Goal: Information Seeking & Learning: Learn about a topic

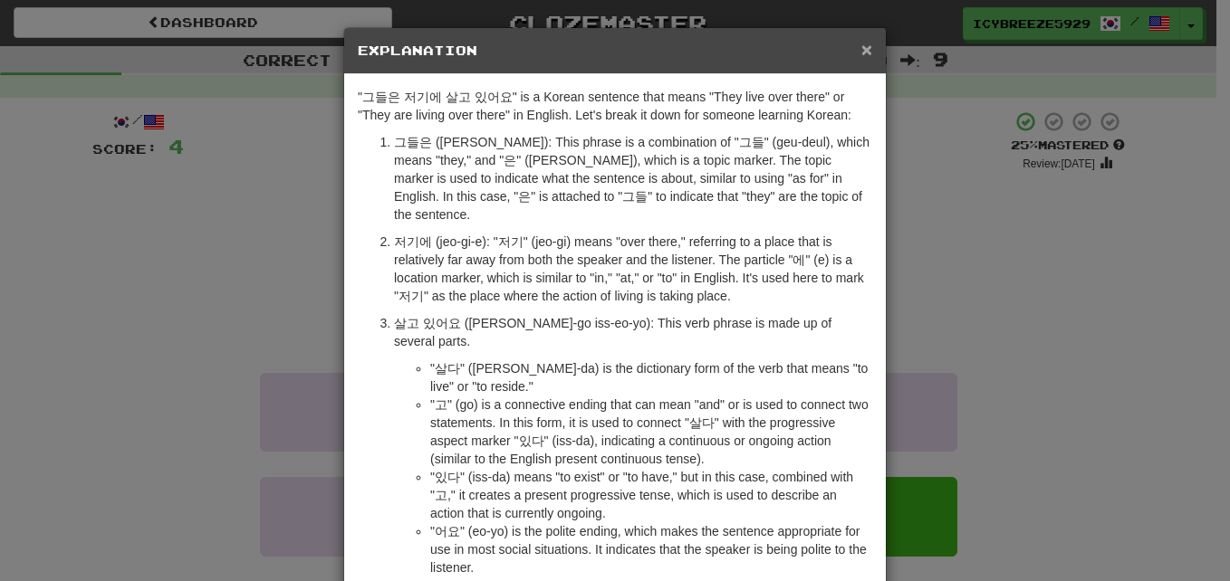
click at [861, 48] on span "×" at bounding box center [866, 49] width 11 height 21
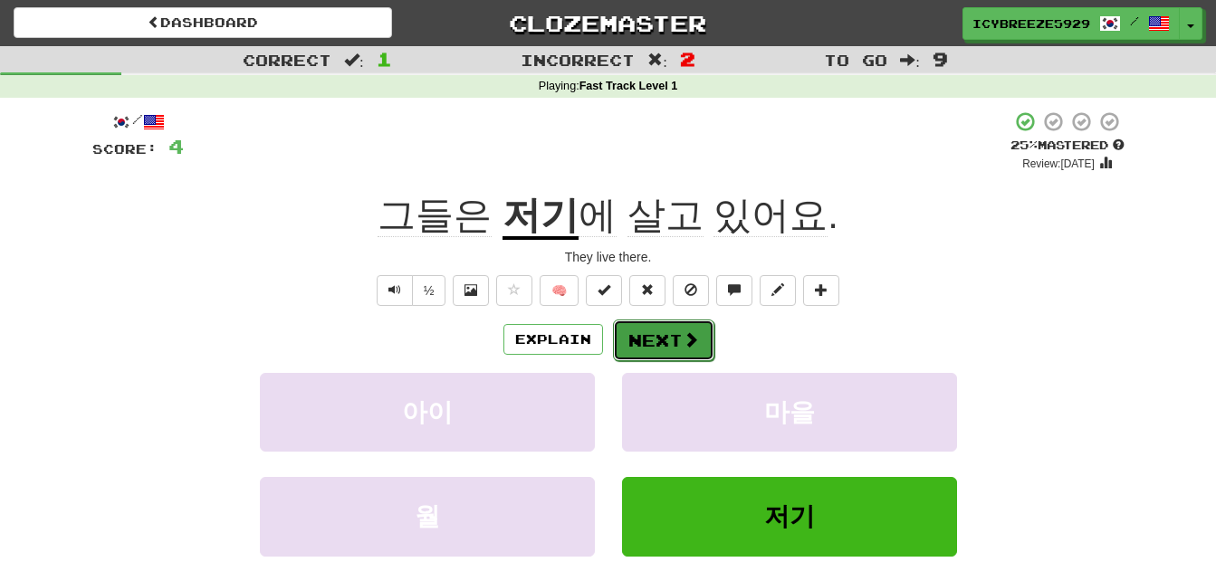
click at [688, 340] on span at bounding box center [691, 339] width 16 height 16
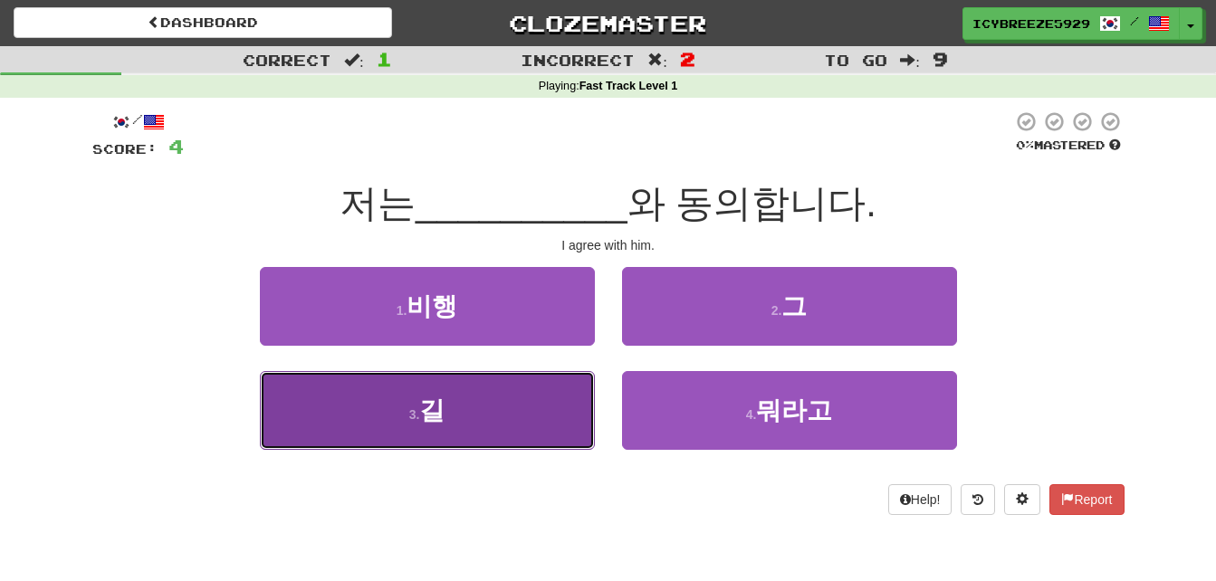
click at [471, 439] on button "3 . 길" at bounding box center [427, 410] width 335 height 79
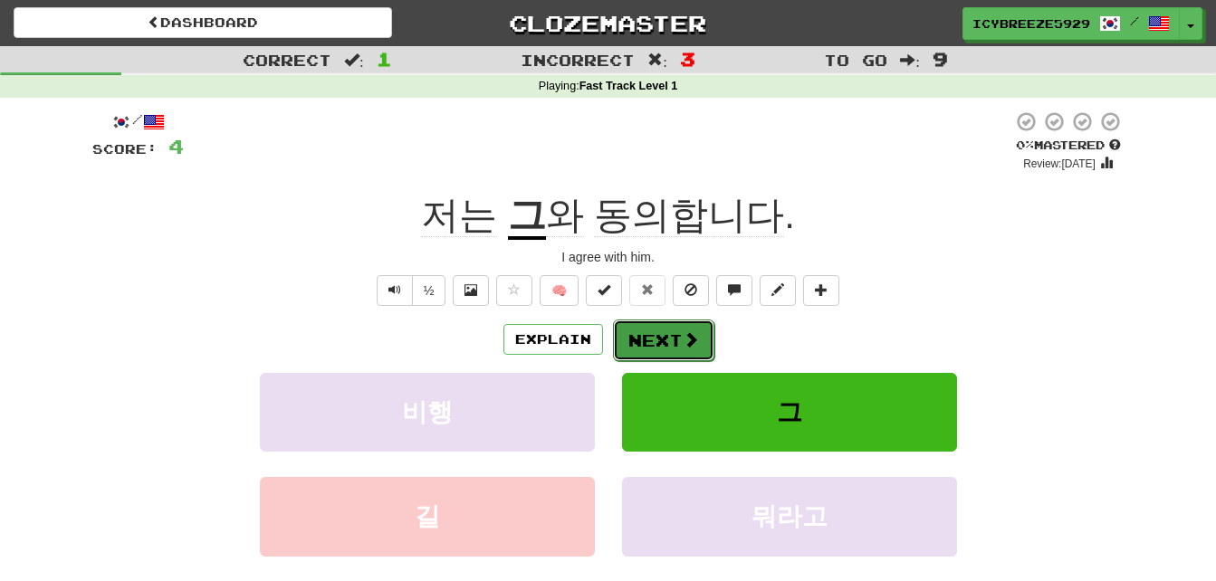
click at [684, 340] on span at bounding box center [691, 339] width 16 height 16
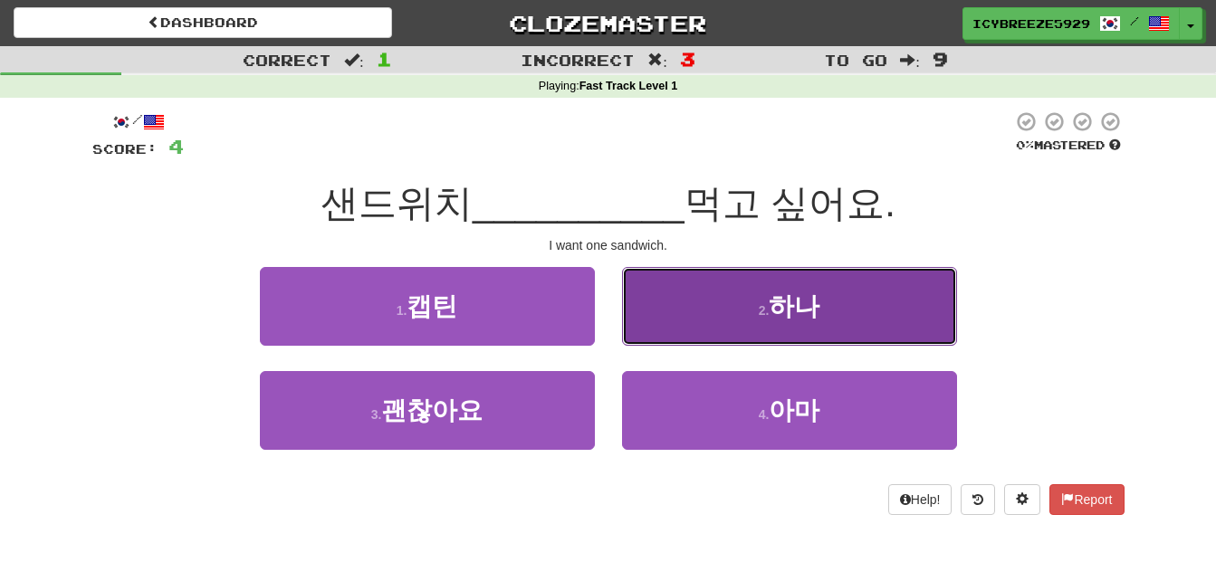
click at [748, 311] on button "2 . 하나" at bounding box center [789, 306] width 335 height 79
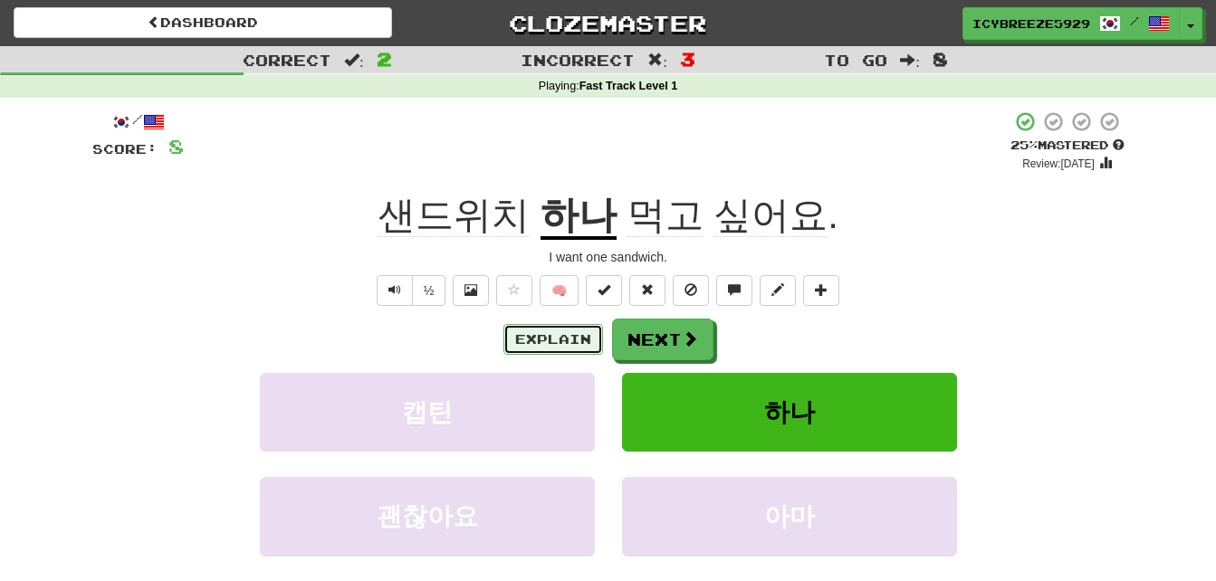
click at [550, 337] on button "Explain" at bounding box center [553, 339] width 100 height 31
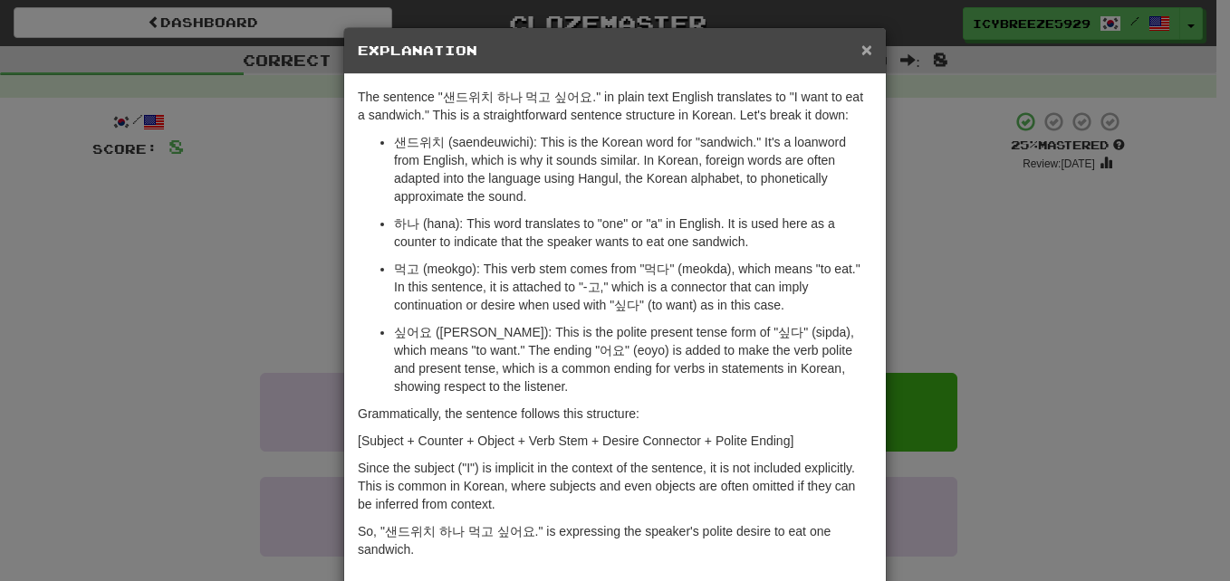
click at [861, 48] on span "×" at bounding box center [866, 49] width 11 height 21
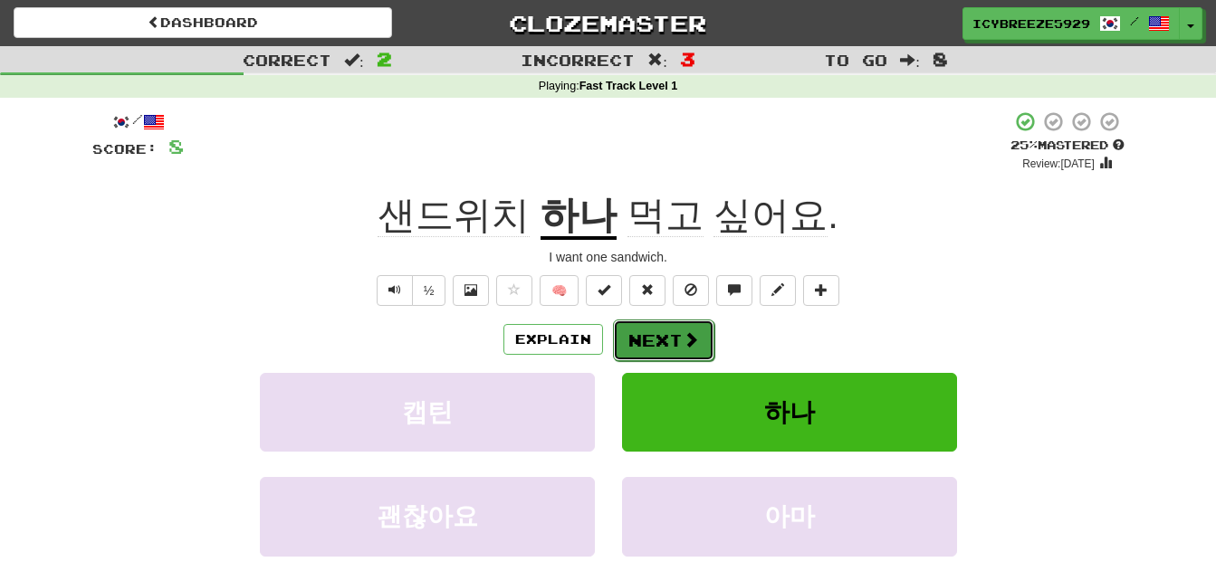
click at [672, 331] on button "Next" at bounding box center [663, 341] width 101 height 42
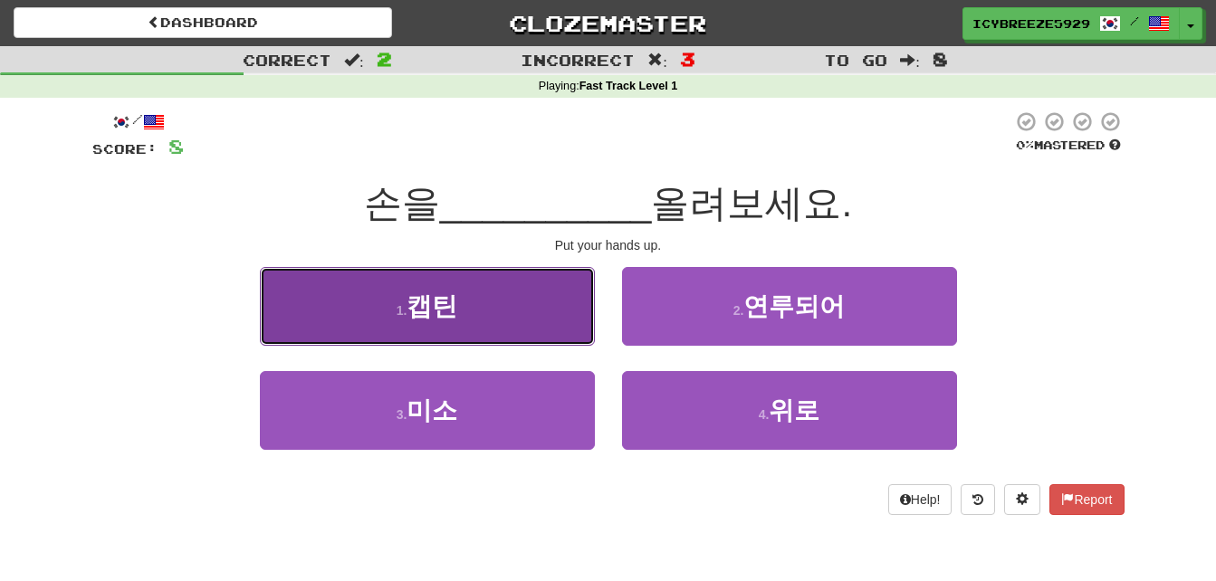
click at [474, 300] on button "1 . 캡틴" at bounding box center [427, 306] width 335 height 79
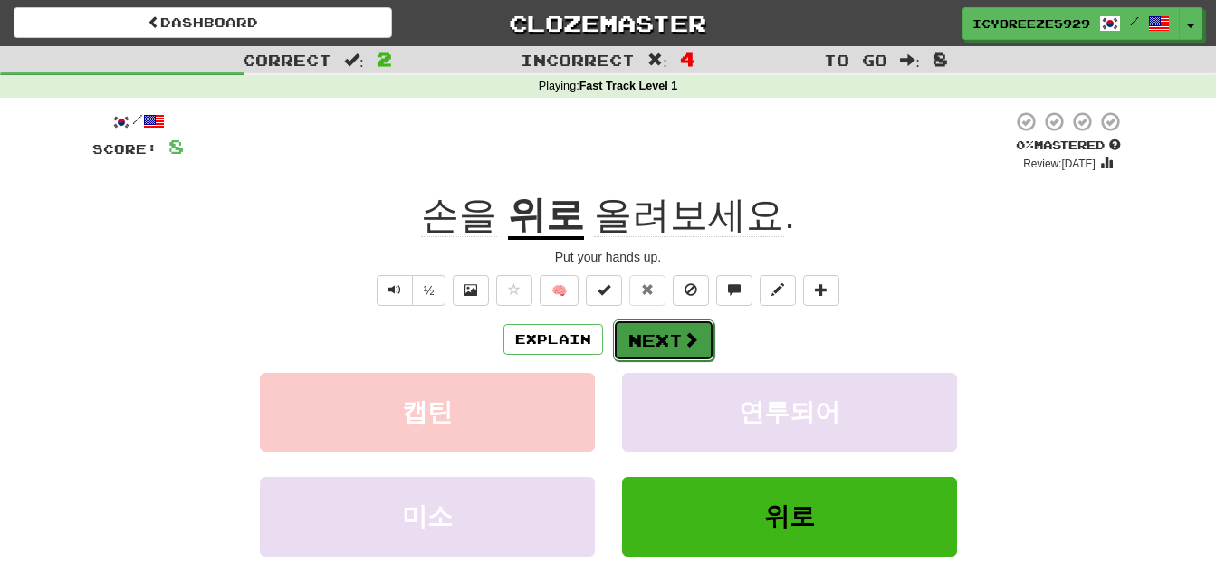
click at [661, 343] on button "Next" at bounding box center [663, 341] width 101 height 42
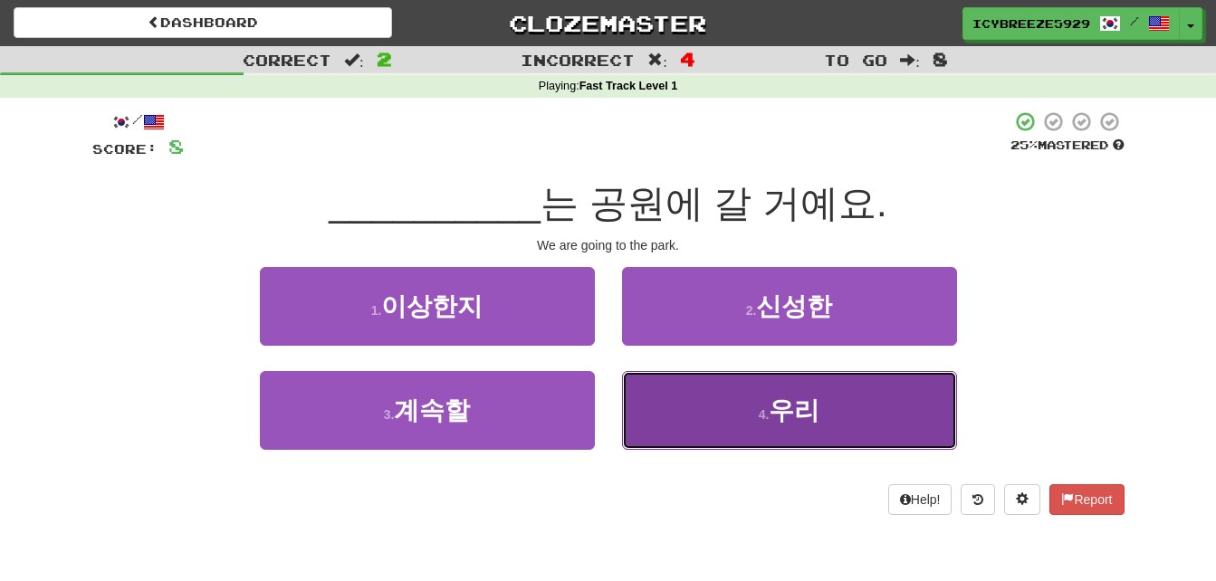
click at [781, 395] on button "4 . 우리" at bounding box center [789, 410] width 335 height 79
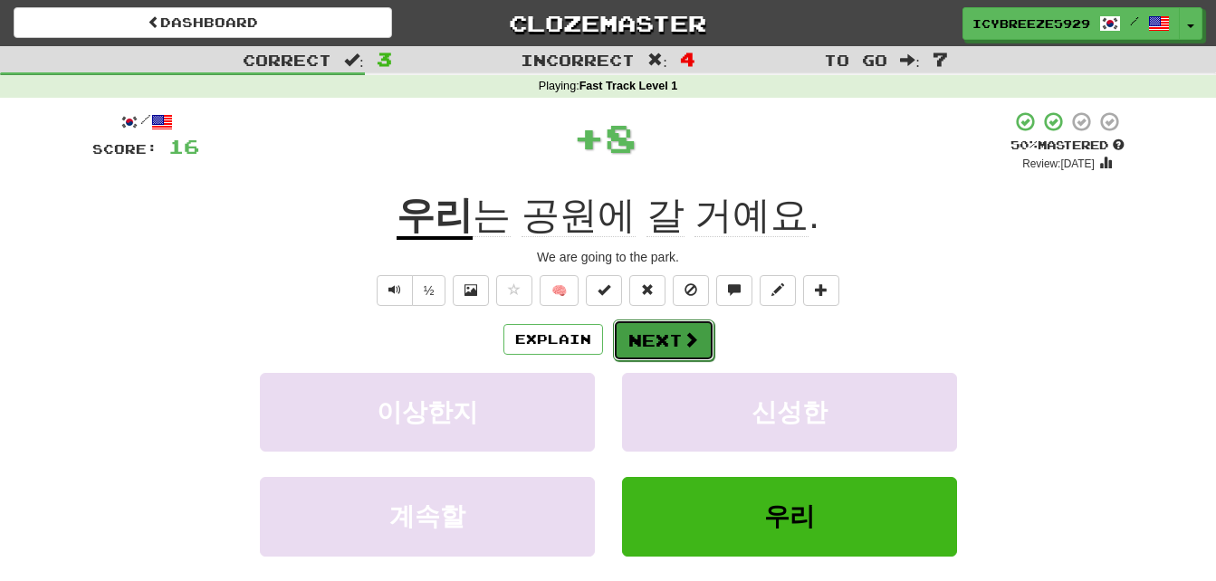
click at [645, 340] on button "Next" at bounding box center [663, 341] width 101 height 42
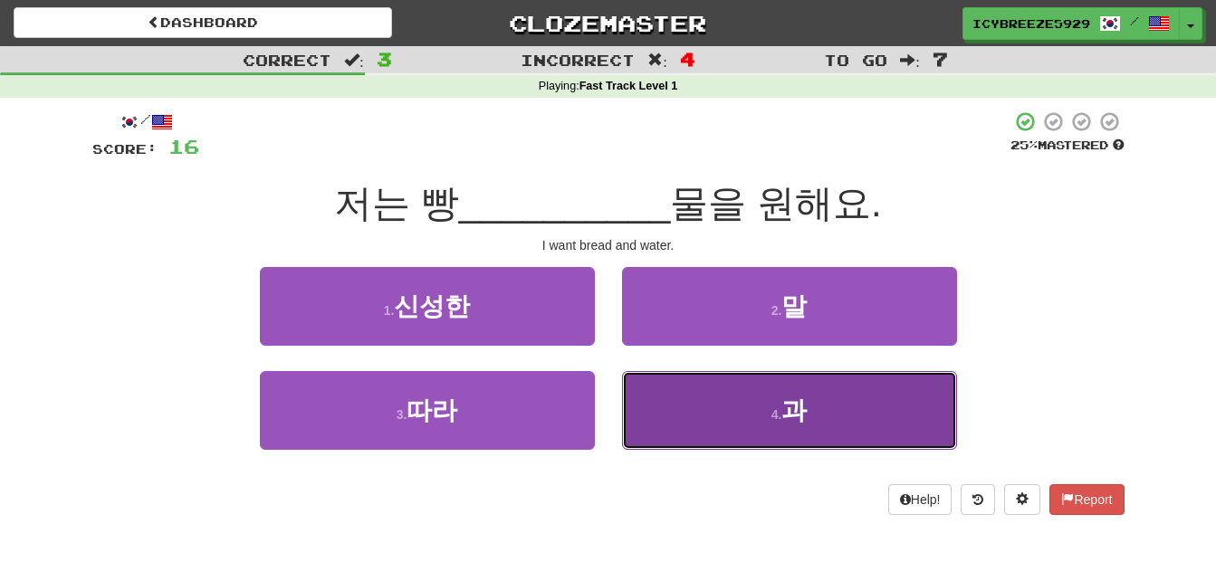
click at [779, 410] on small "4 ." at bounding box center [777, 414] width 11 height 14
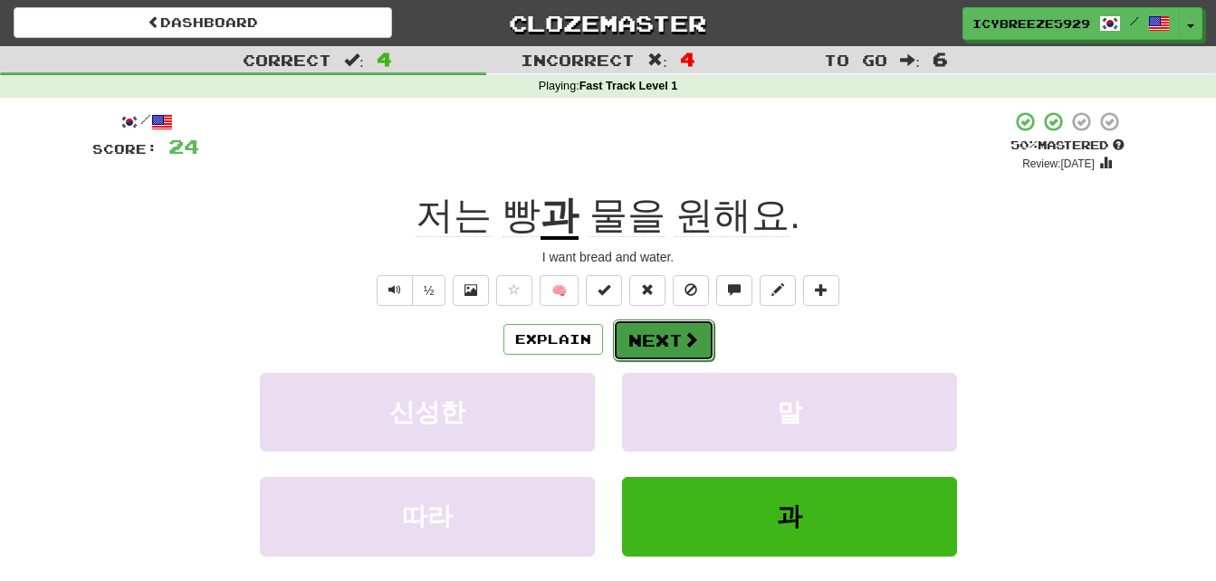
click at [657, 334] on button "Next" at bounding box center [663, 341] width 101 height 42
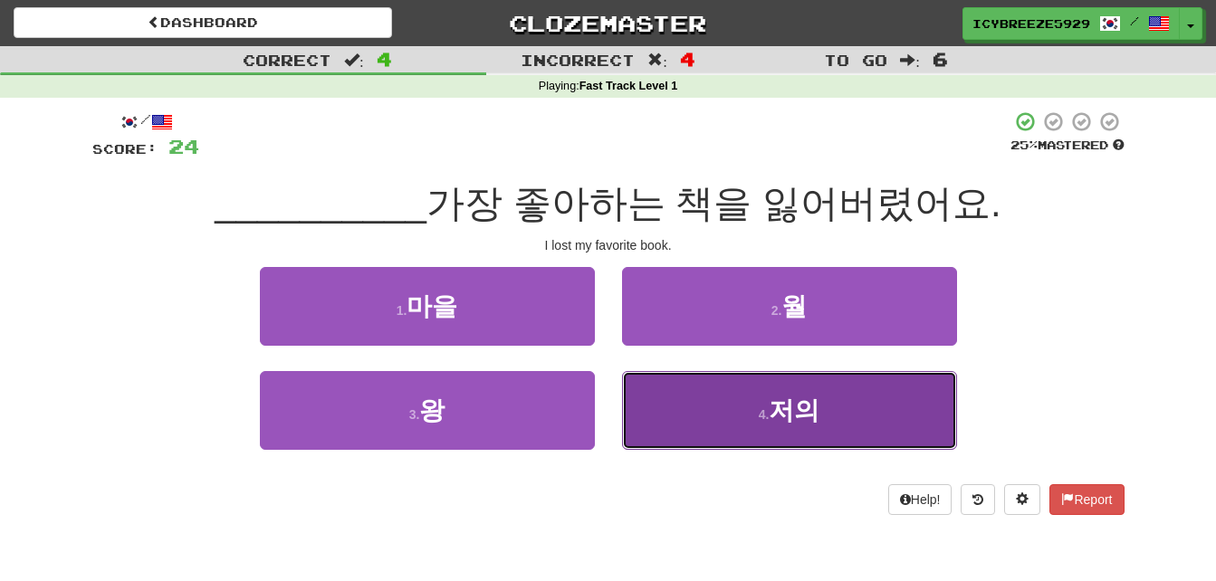
click at [719, 408] on button "4 . 저의" at bounding box center [789, 410] width 335 height 79
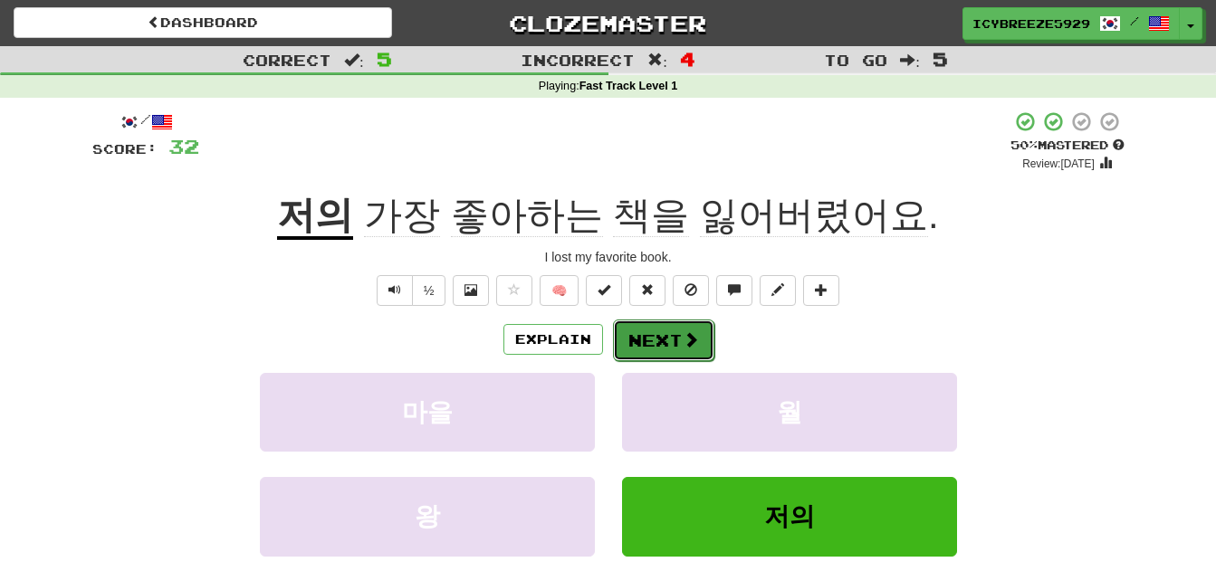
click at [683, 341] on span at bounding box center [691, 339] width 16 height 16
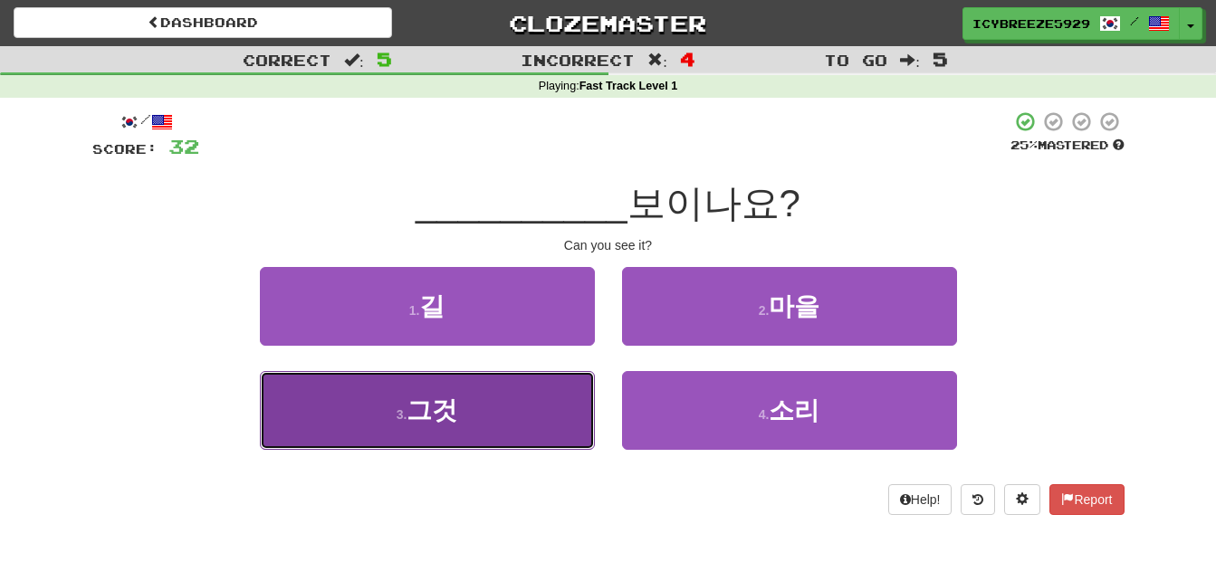
click at [490, 406] on button "3 . 그것" at bounding box center [427, 410] width 335 height 79
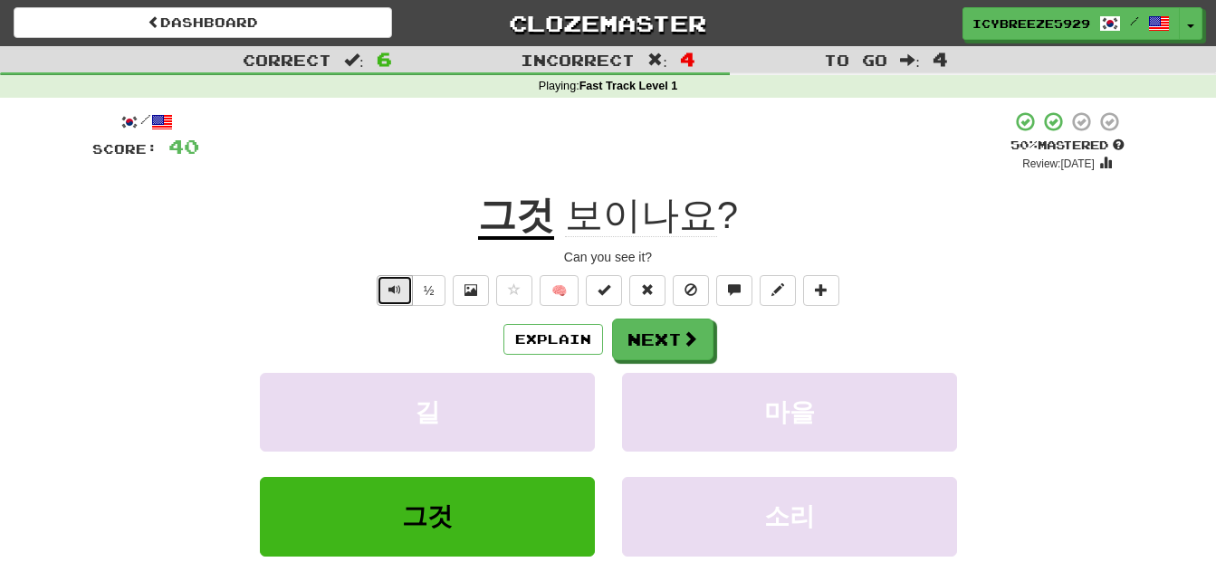
click at [390, 294] on span "Text-to-speech controls" at bounding box center [394, 289] width 13 height 13
click at [397, 298] on button "Text-to-speech controls" at bounding box center [395, 290] width 36 height 31
click at [660, 342] on button "Next" at bounding box center [663, 341] width 101 height 42
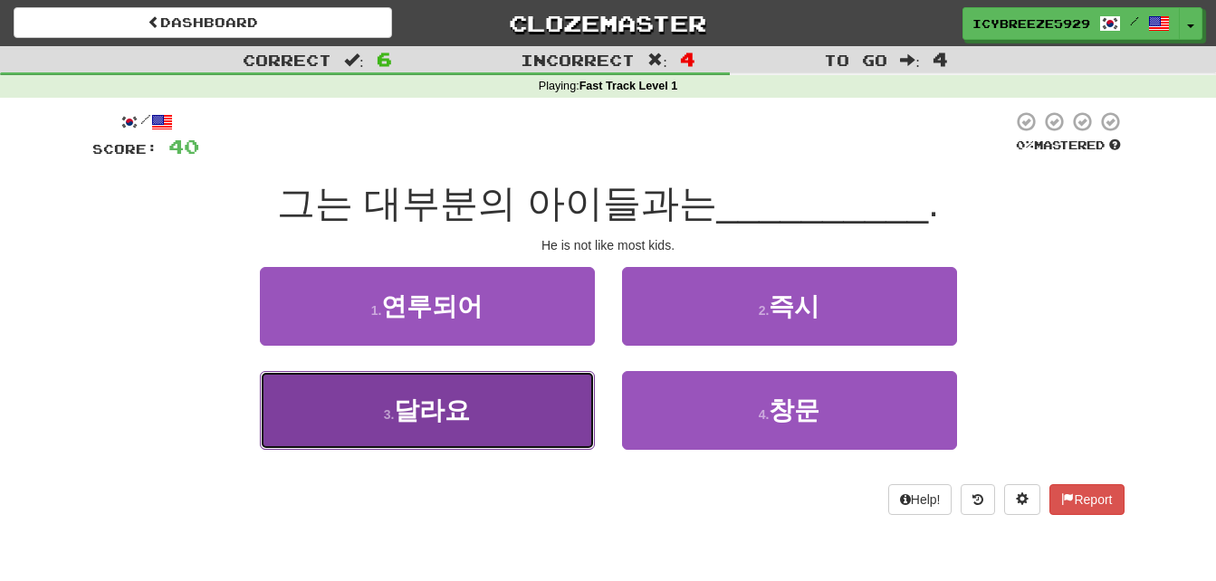
click at [455, 414] on span "달라요" at bounding box center [432, 411] width 76 height 28
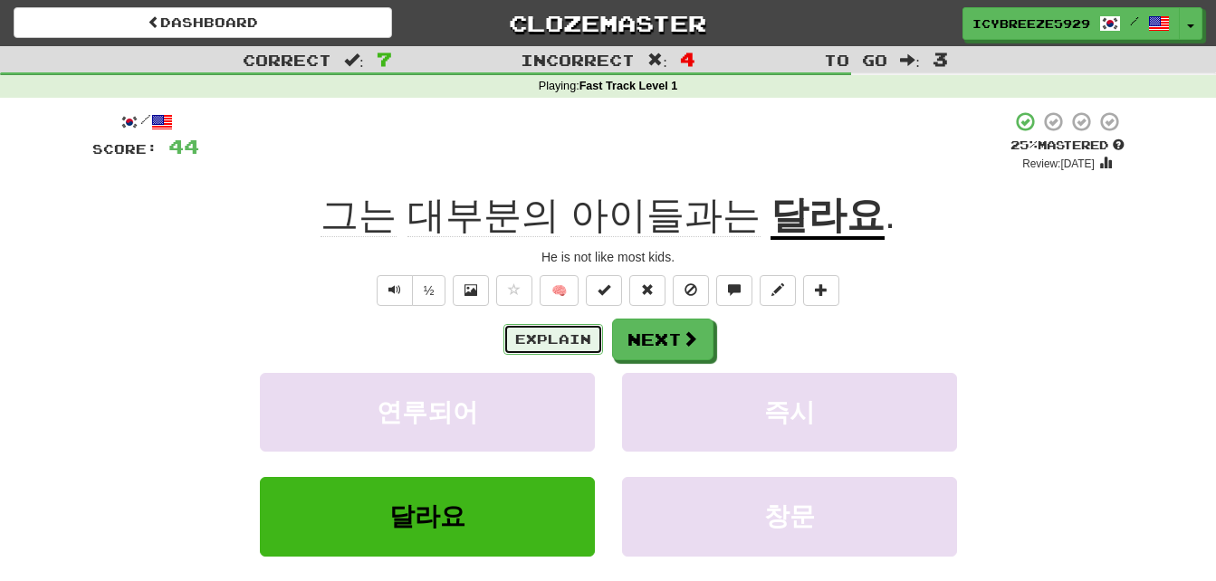
click at [548, 335] on button "Explain" at bounding box center [553, 339] width 100 height 31
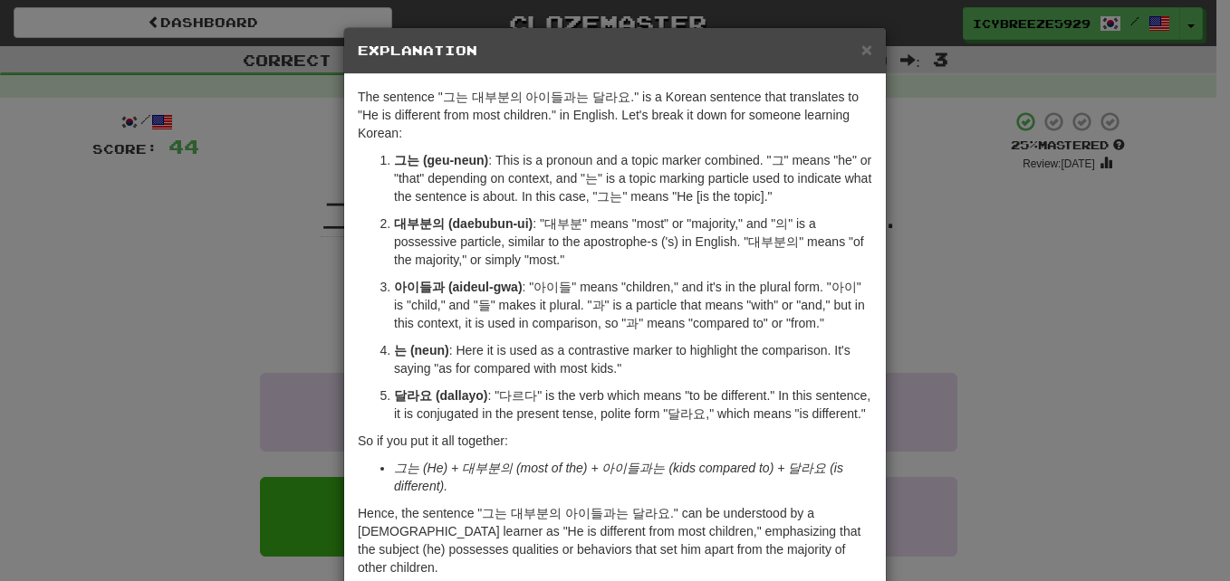
click at [851, 51] on h5 "Explanation" at bounding box center [615, 51] width 514 height 18
click at [861, 45] on span "×" at bounding box center [866, 49] width 11 height 21
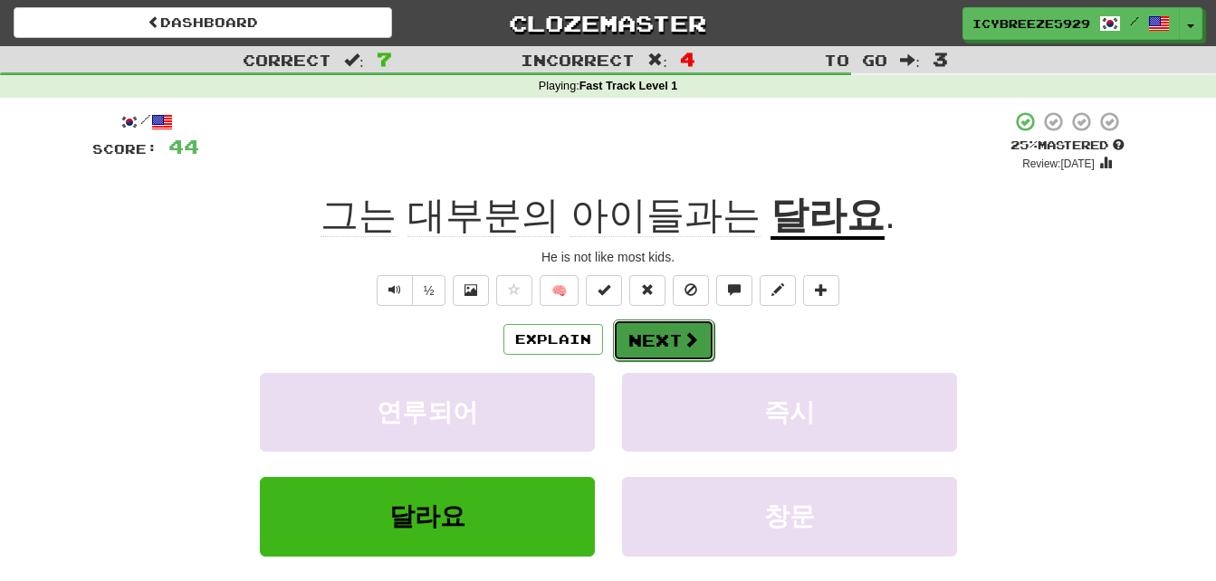
click at [671, 345] on button "Next" at bounding box center [663, 341] width 101 height 42
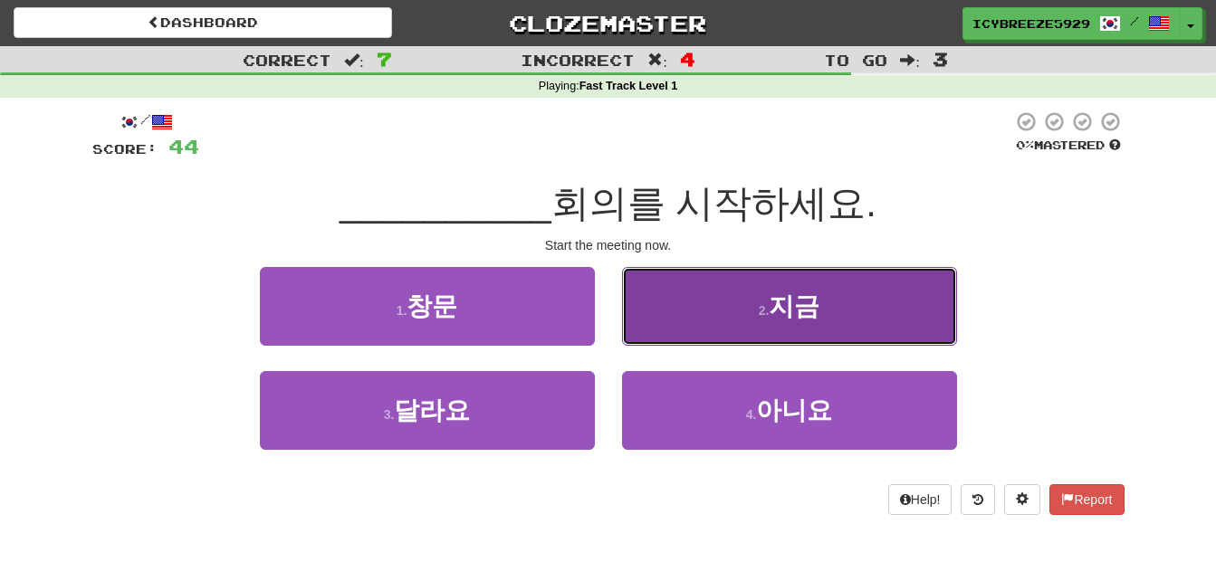
click at [745, 321] on button "2 . 지금" at bounding box center [789, 306] width 335 height 79
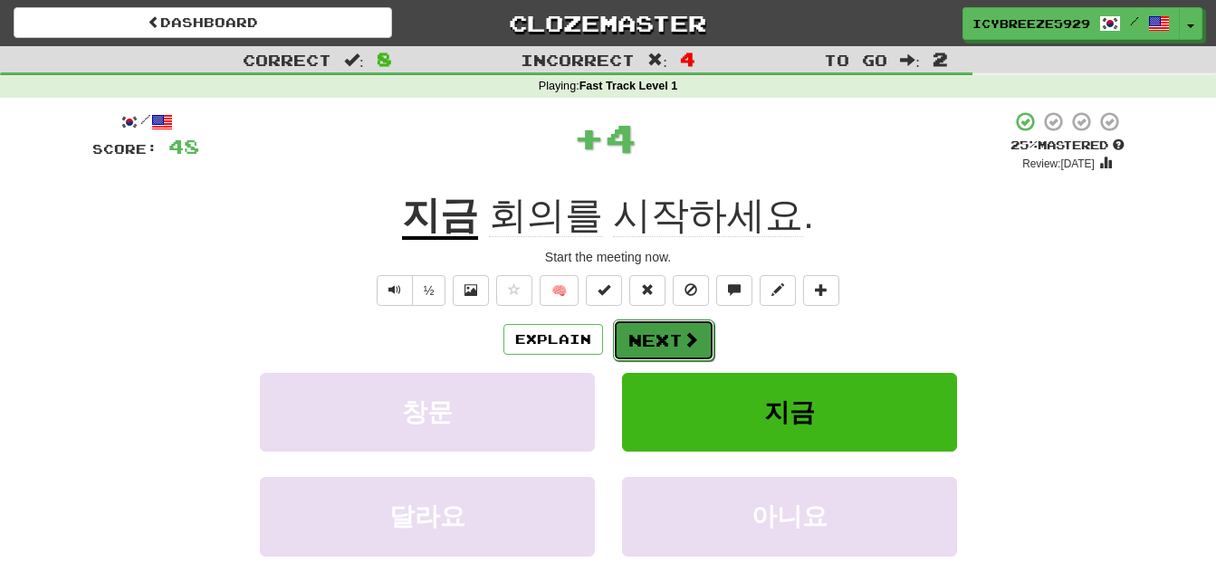
click at [670, 335] on button "Next" at bounding box center [663, 341] width 101 height 42
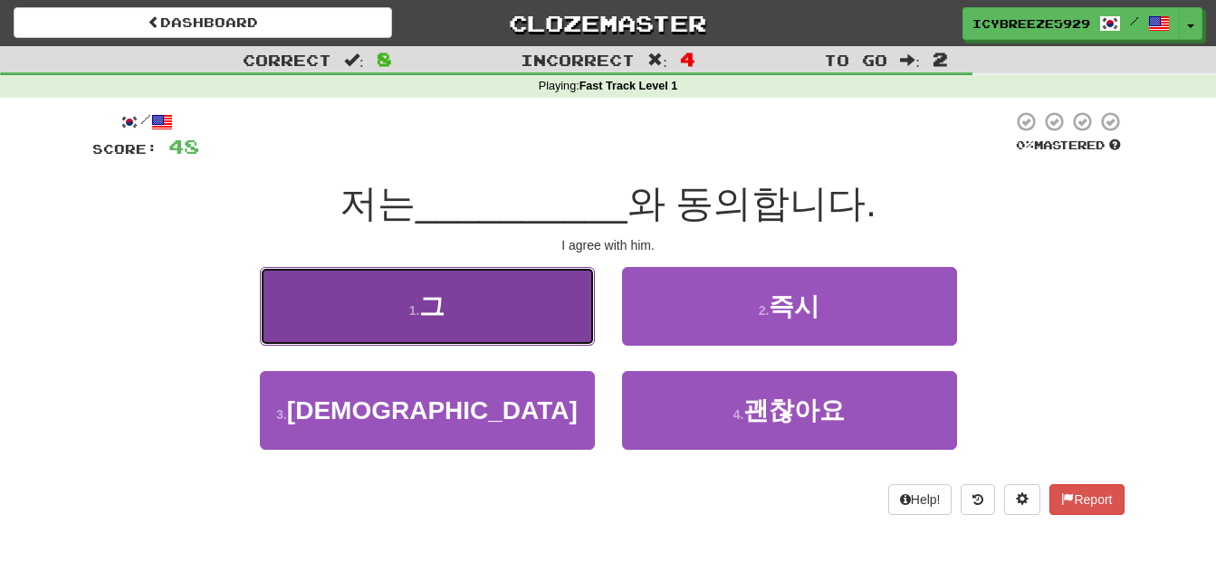
click at [490, 311] on button "1 . 그" at bounding box center [427, 306] width 335 height 79
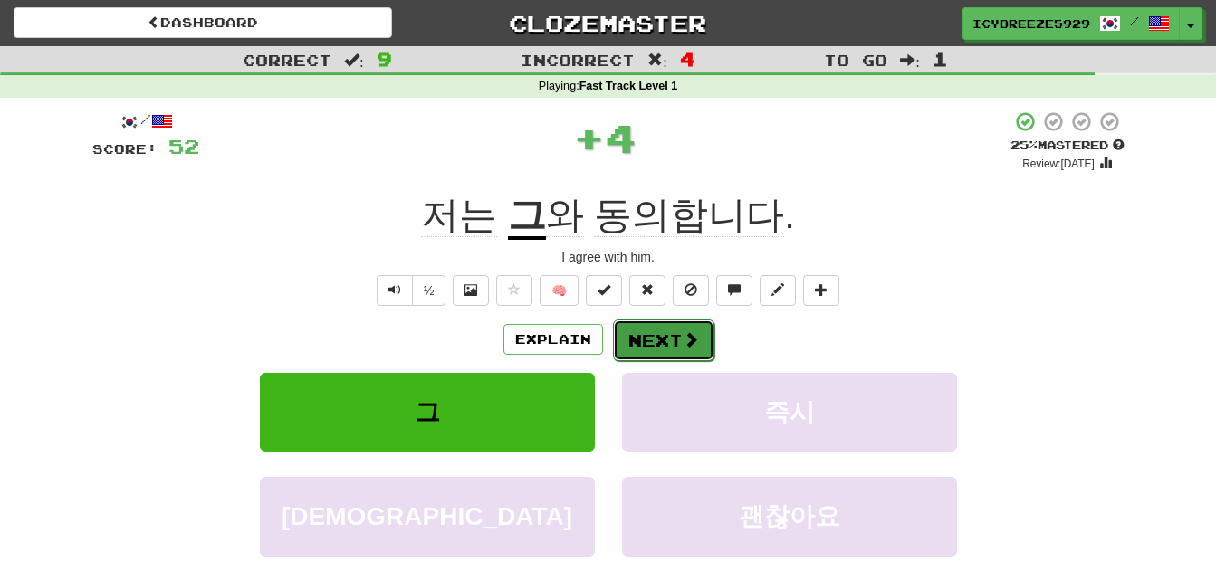
click at [657, 346] on button "Next" at bounding box center [663, 341] width 101 height 42
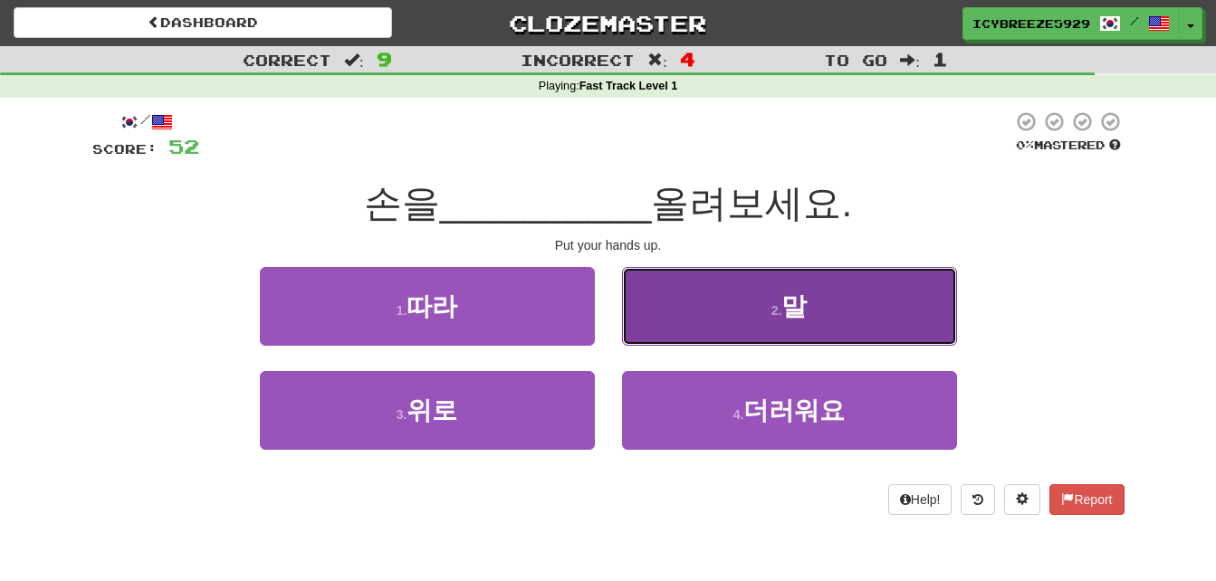
click at [695, 303] on button "2 . 말" at bounding box center [789, 306] width 335 height 79
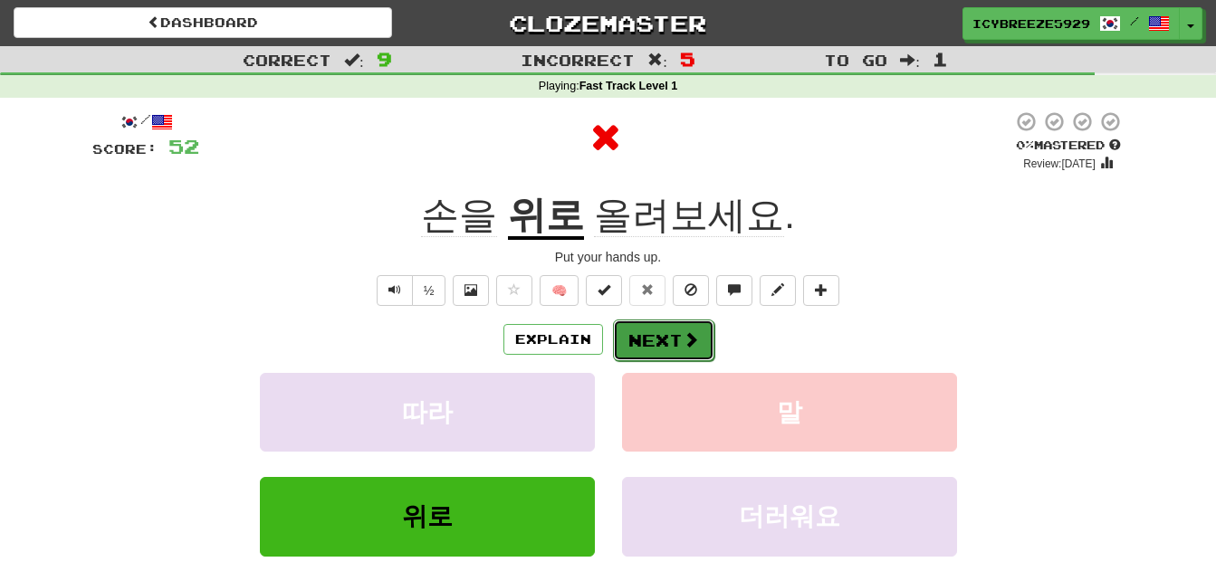
click at [654, 352] on button "Next" at bounding box center [663, 341] width 101 height 42
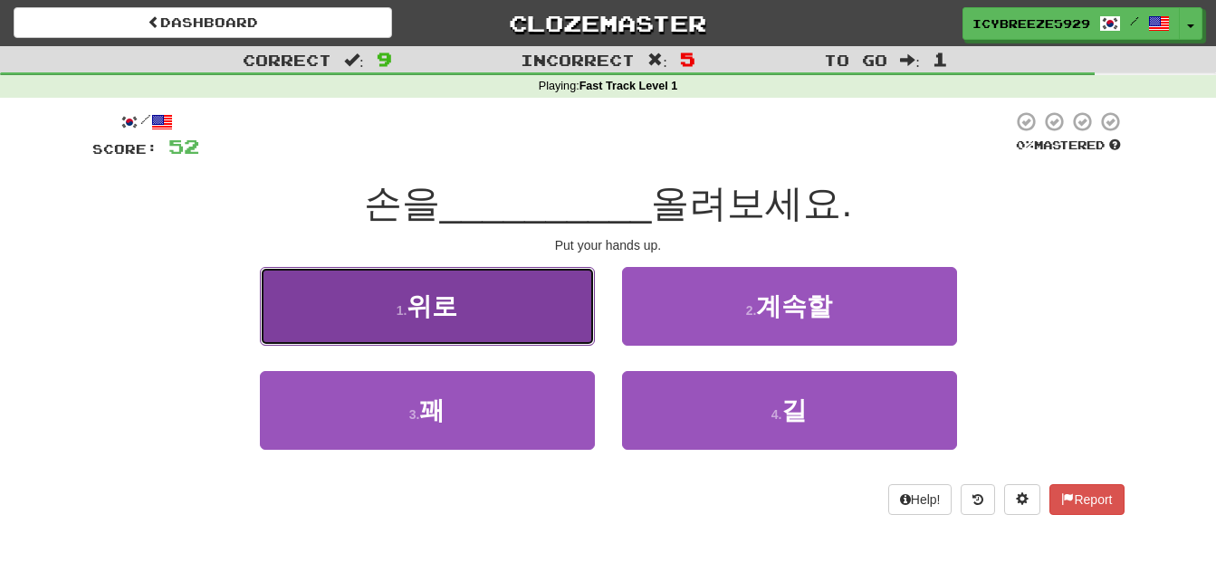
click at [544, 302] on button "1 . 위로" at bounding box center [427, 306] width 335 height 79
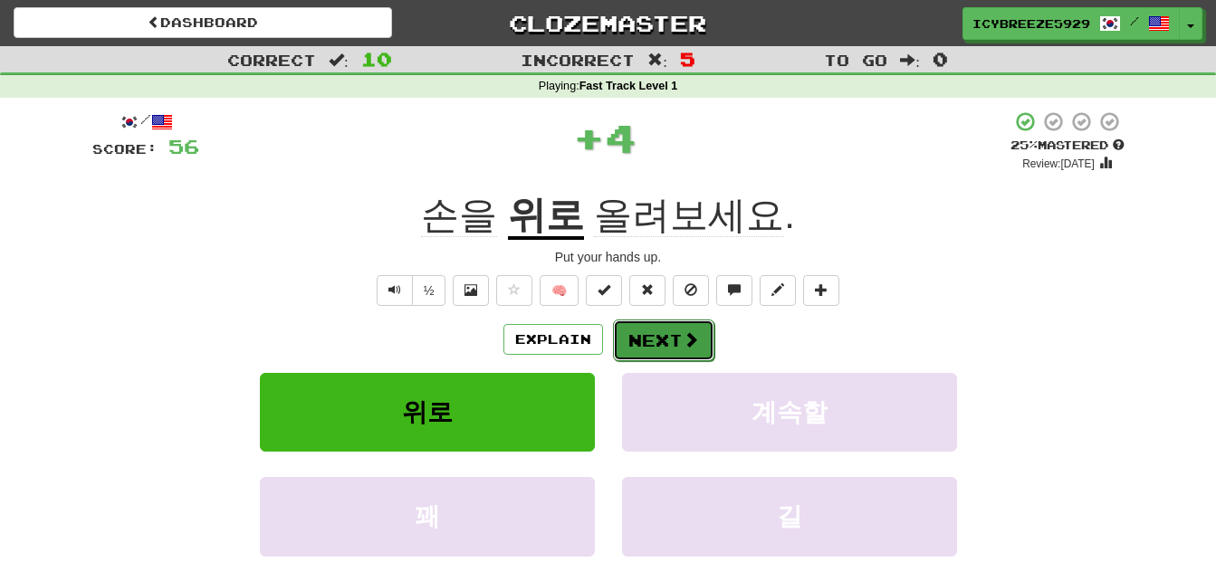
click at [685, 333] on span at bounding box center [691, 339] width 16 height 16
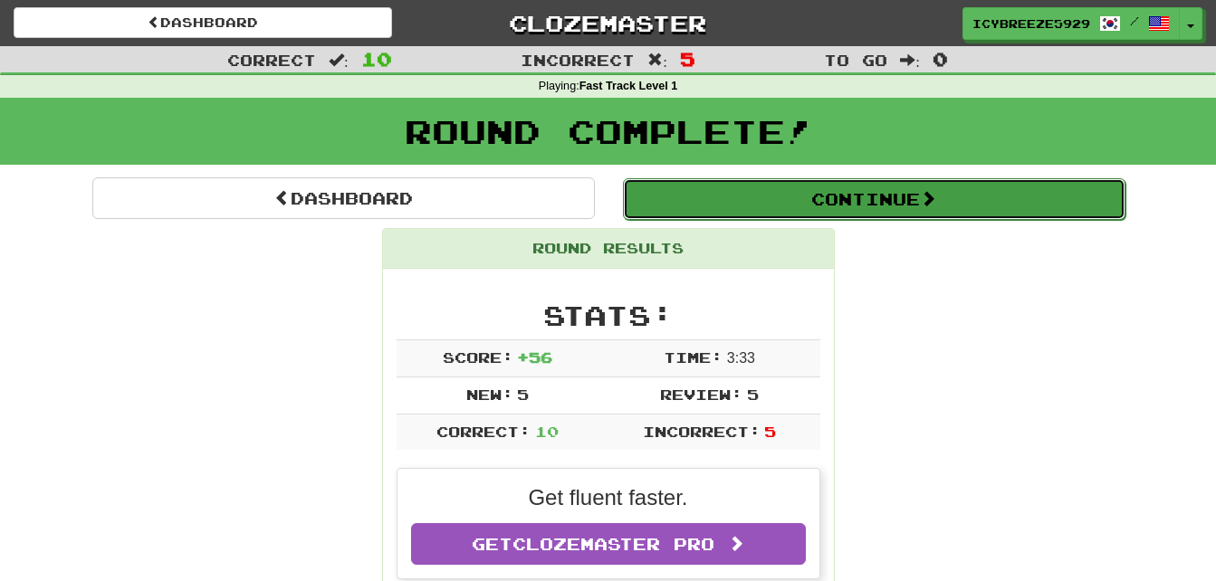
click at [873, 201] on button "Continue" at bounding box center [874, 199] width 503 height 42
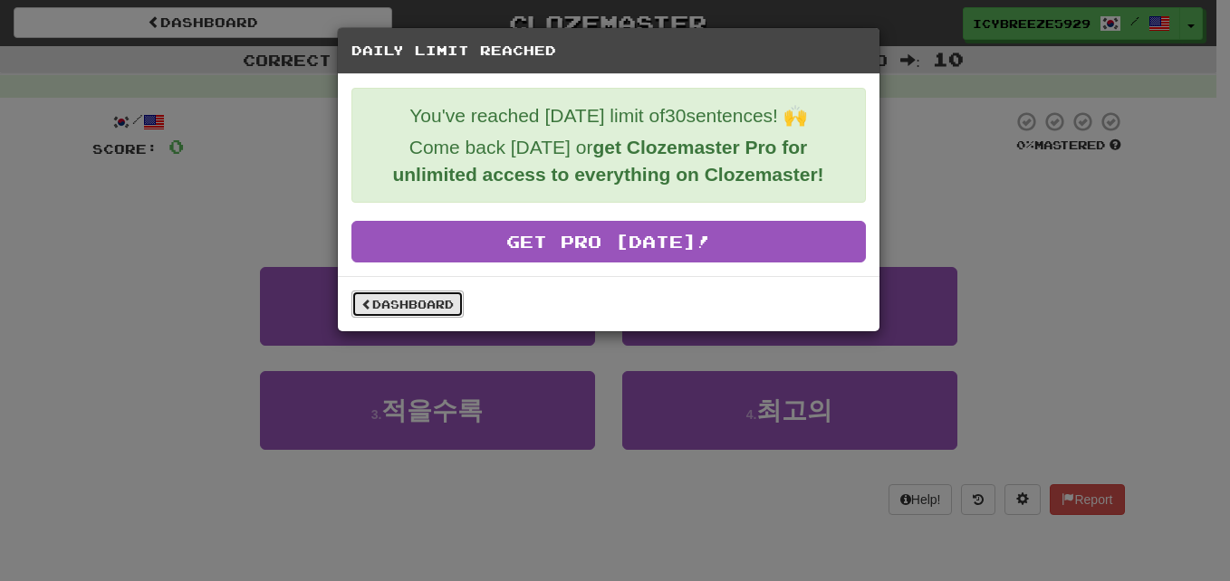
click at [408, 300] on link "Dashboard" at bounding box center [407, 304] width 112 height 27
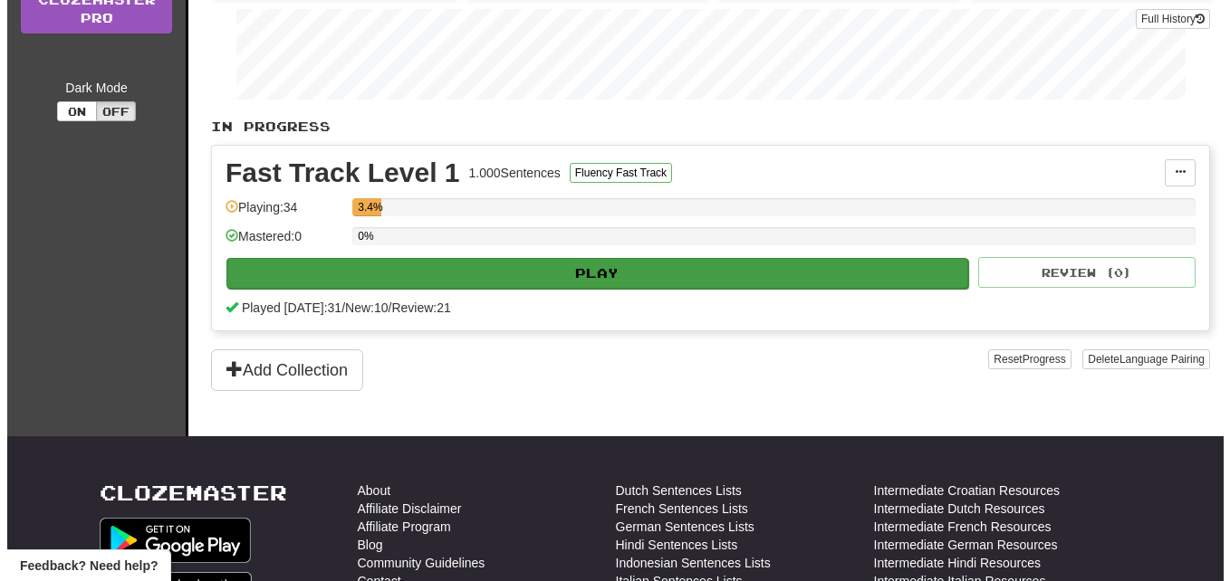
scroll to position [182, 0]
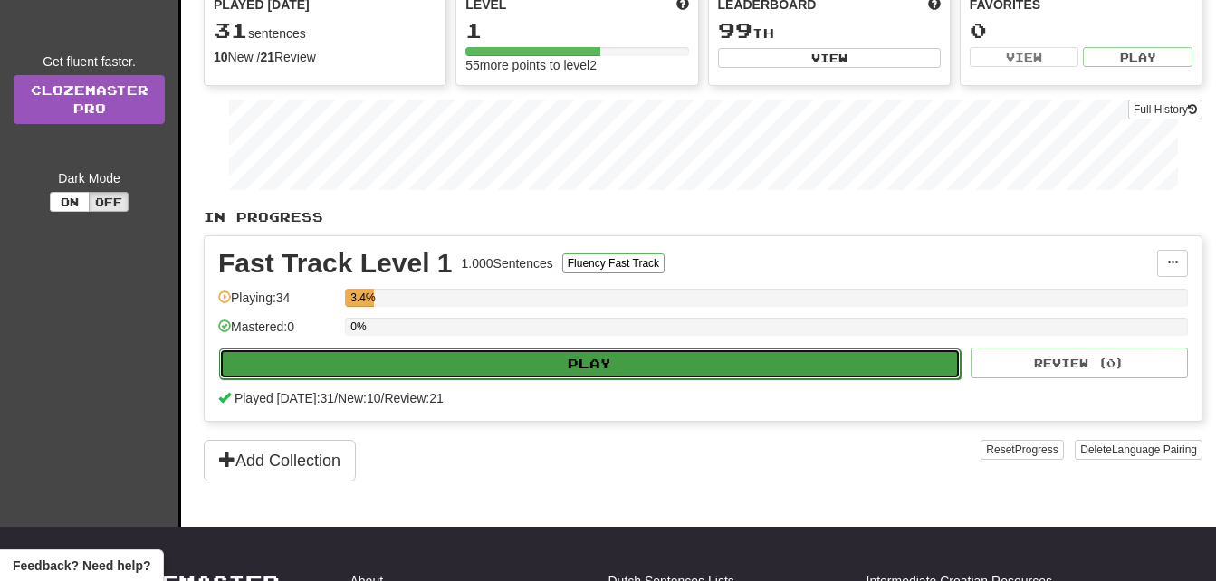
click at [613, 357] on button "Play" at bounding box center [590, 364] width 742 height 31
select select "**"
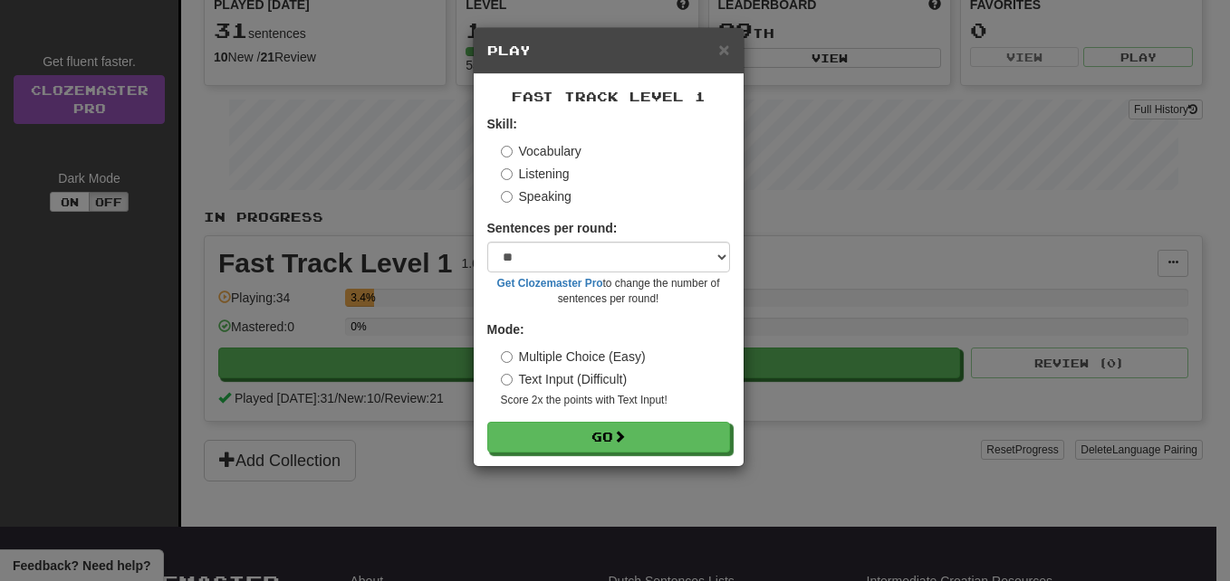
click at [513, 174] on label "Listening" at bounding box center [535, 174] width 69 height 18
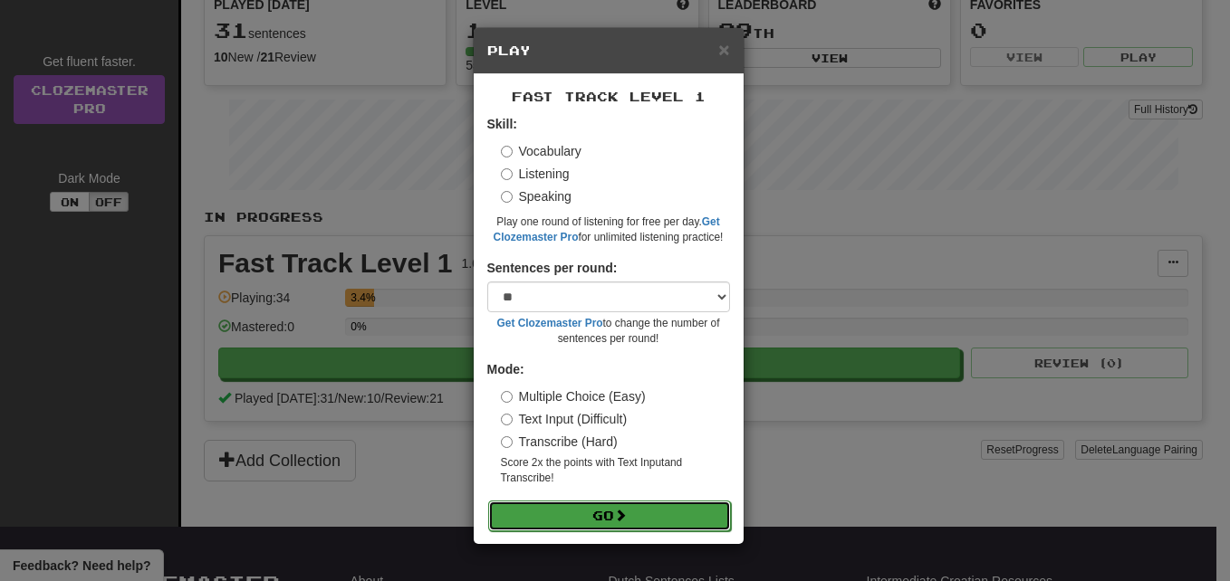
click at [597, 513] on button "Go" at bounding box center [609, 516] width 243 height 31
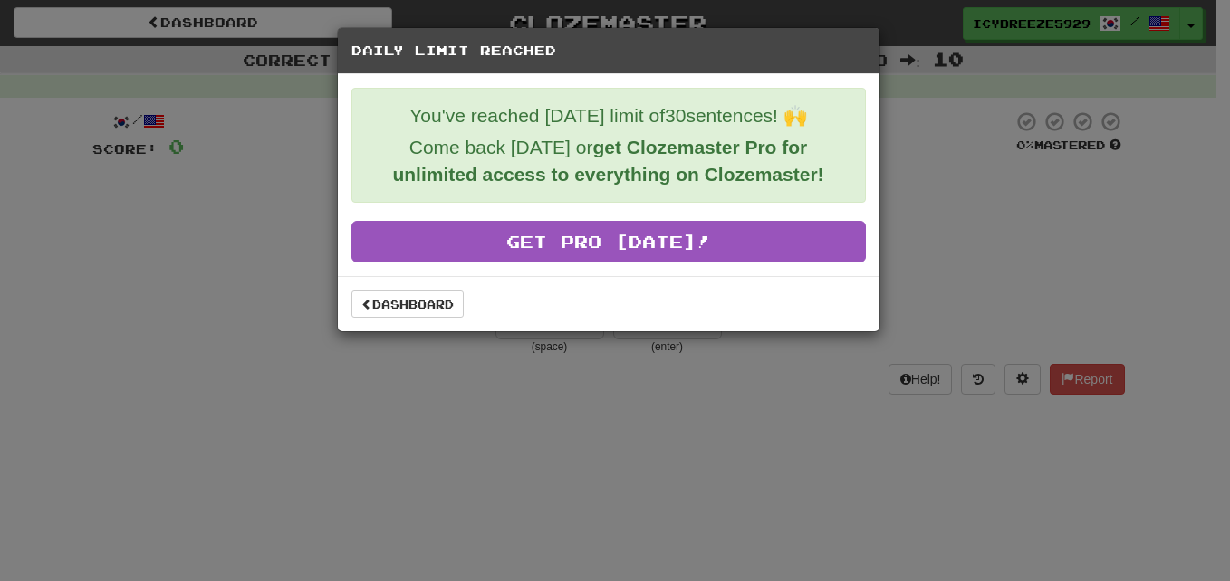
click at [935, 137] on div "Daily Limit Reached You've reached [DATE] limit of 30 sentences! 🙌 Come back [D…" at bounding box center [615, 290] width 1230 height 581
click at [1042, 324] on div "Daily Limit Reached You've reached [DATE] limit of 30 sentences! 🙌 Come back [D…" at bounding box center [615, 290] width 1230 height 581
drag, startPoint x: 815, startPoint y: 350, endPoint x: 708, endPoint y: 352, distance: 106.9
click at [813, 350] on div "Daily Limit Reached You've reached [DATE] limit of 30 sentences! 🙌 Come back [D…" at bounding box center [615, 290] width 1230 height 581
drag, startPoint x: 672, startPoint y: 345, endPoint x: 553, endPoint y: 340, distance: 118.7
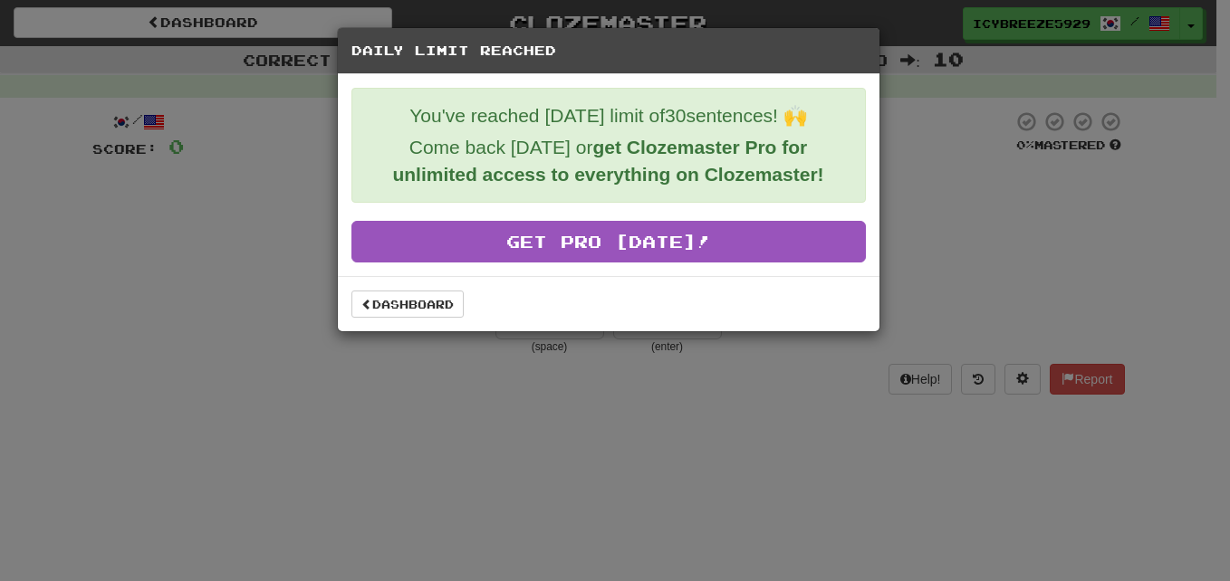
click at [670, 345] on div "Daily Limit Reached You've reached [DATE] limit of 30 sentences! 🙌 Come back [D…" at bounding box center [615, 290] width 1230 height 581
click at [551, 340] on div "Daily Limit Reached You've reached [DATE] limit of 30 sentences! 🙌 Come back [D…" at bounding box center [615, 290] width 1230 height 581
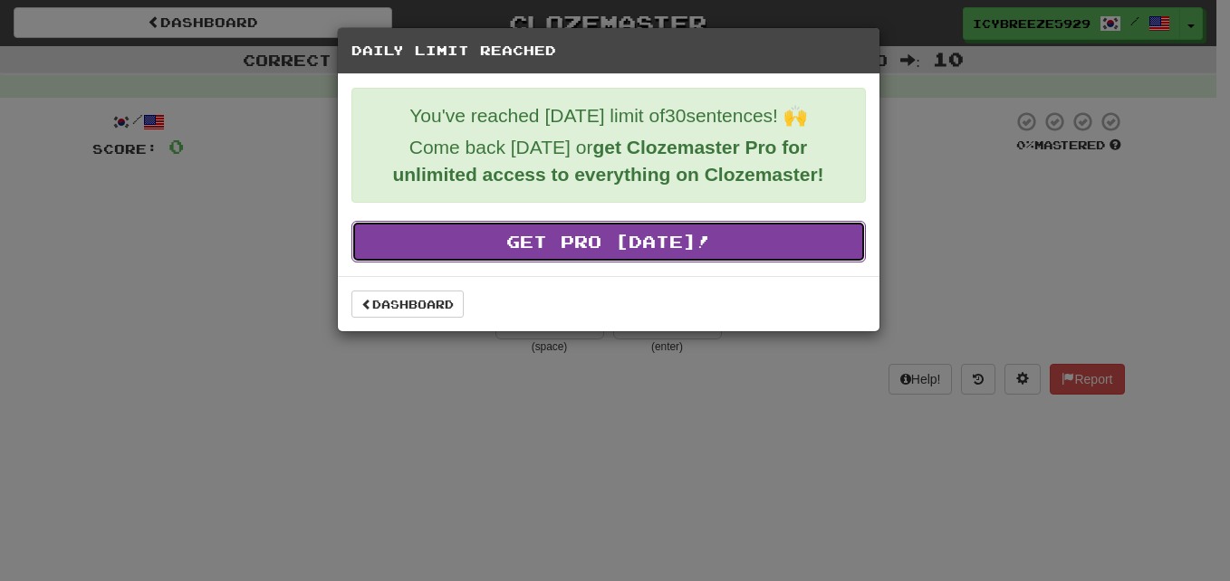
click at [480, 234] on link "Get Pro [DATE]!" at bounding box center [608, 242] width 514 height 42
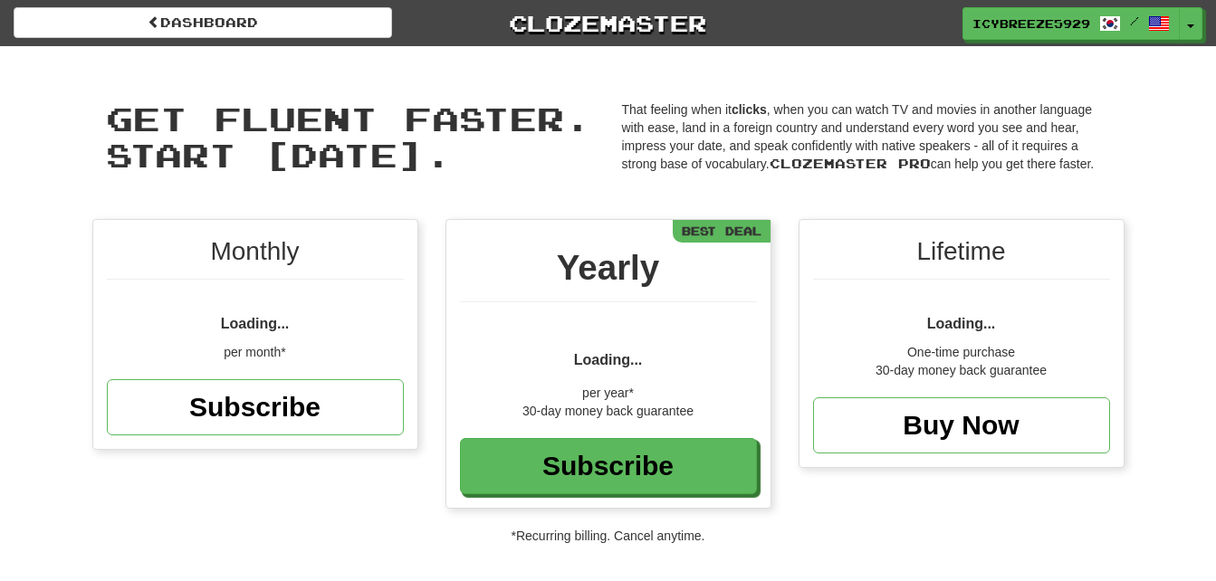
scroll to position [219, 0]
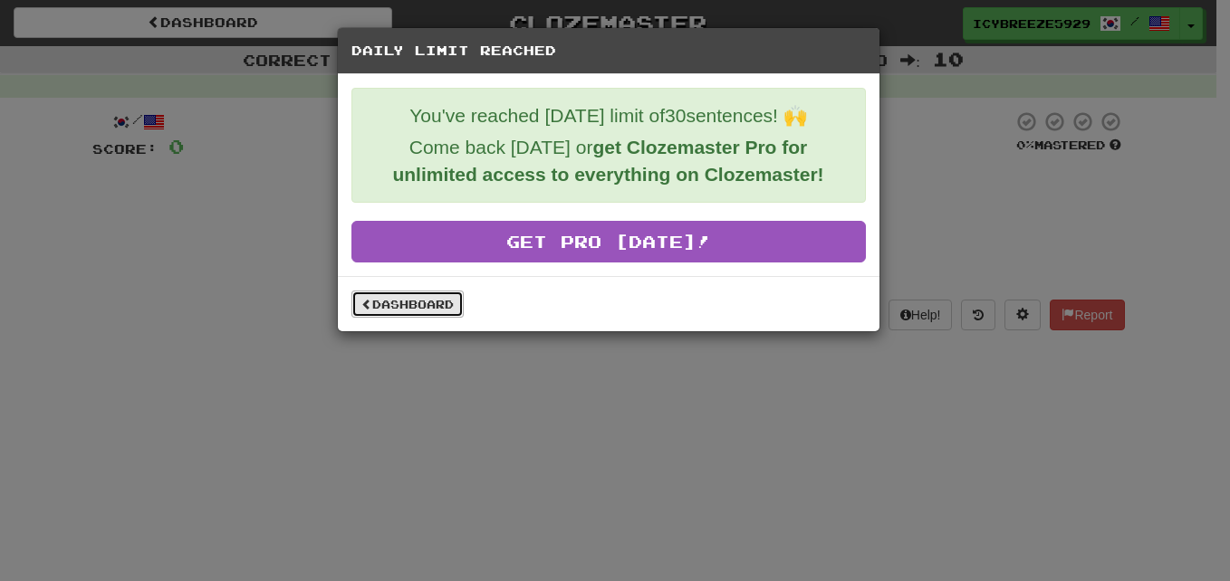
click at [429, 299] on link "Dashboard" at bounding box center [407, 304] width 112 height 27
